Goal: Transaction & Acquisition: Download file/media

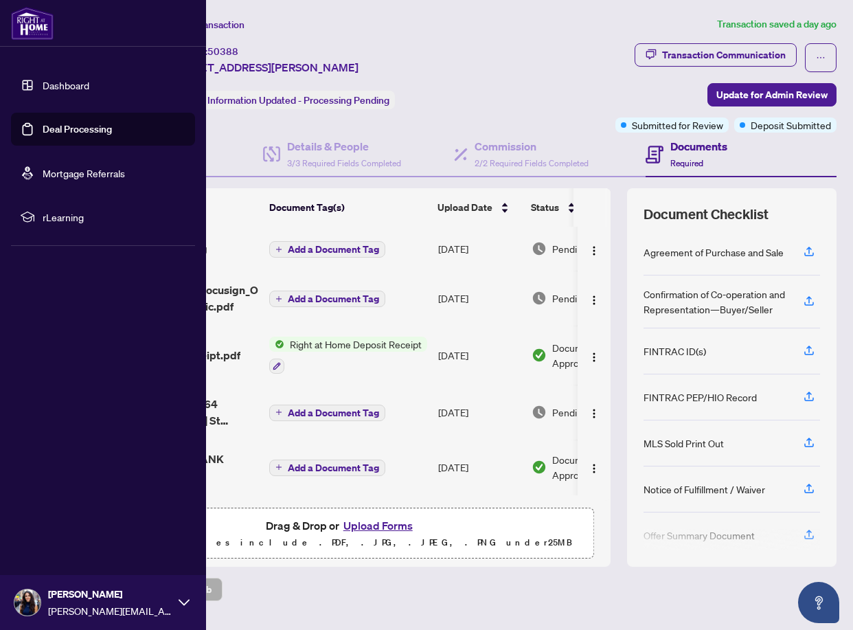
click at [49, 90] on link "Dashboard" at bounding box center [66, 85] width 47 height 12
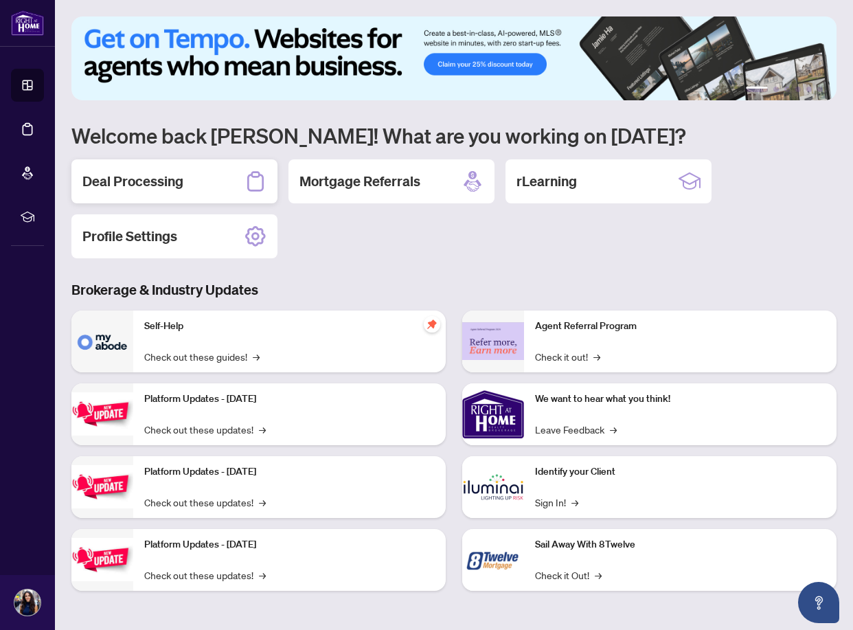
click at [168, 192] on div "Deal Processing" at bounding box center [174, 181] width 206 height 44
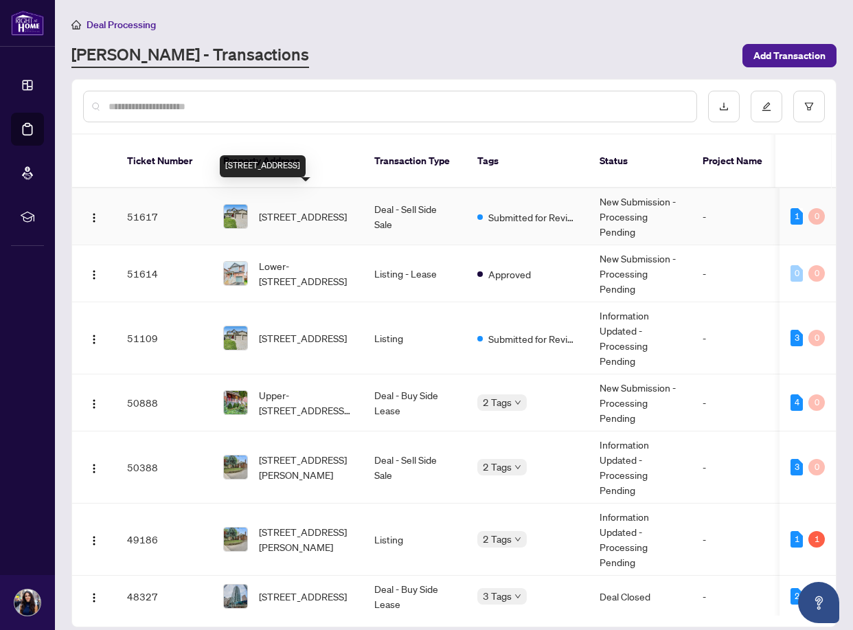
click at [337, 211] on span "[STREET_ADDRESS]" at bounding box center [303, 216] width 88 height 15
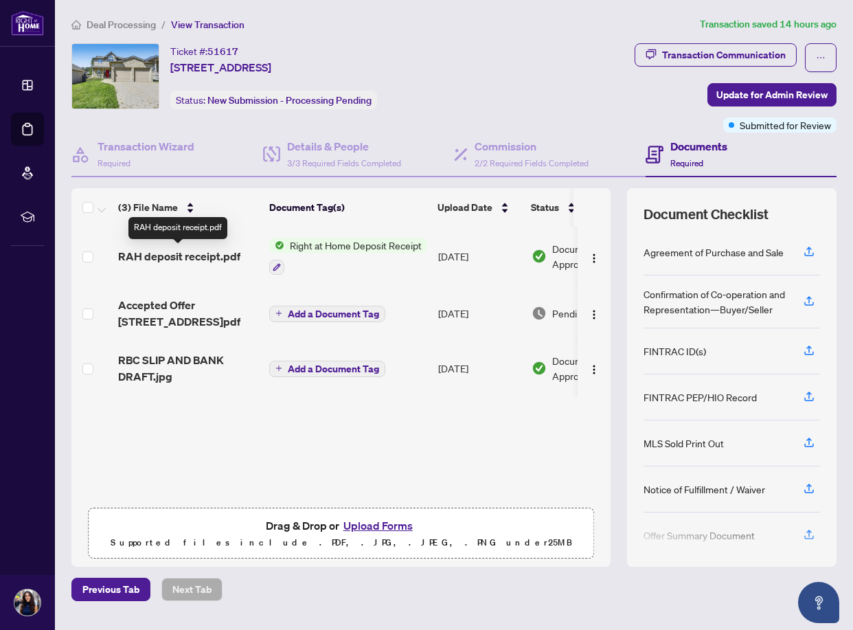
click at [187, 254] on span "RAH deposit receipt.pdf" at bounding box center [179, 256] width 122 height 16
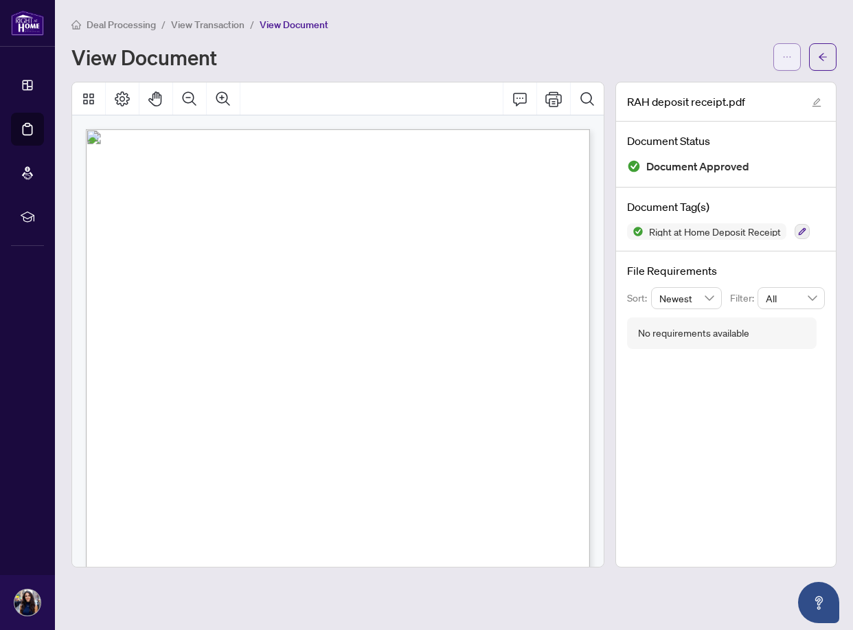
click at [784, 59] on icon "ellipsis" at bounding box center [787, 57] width 10 height 10
click at [722, 87] on span "Download" at bounding box center [737, 86] width 104 height 15
